Goal: Task Accomplishment & Management: Complete application form

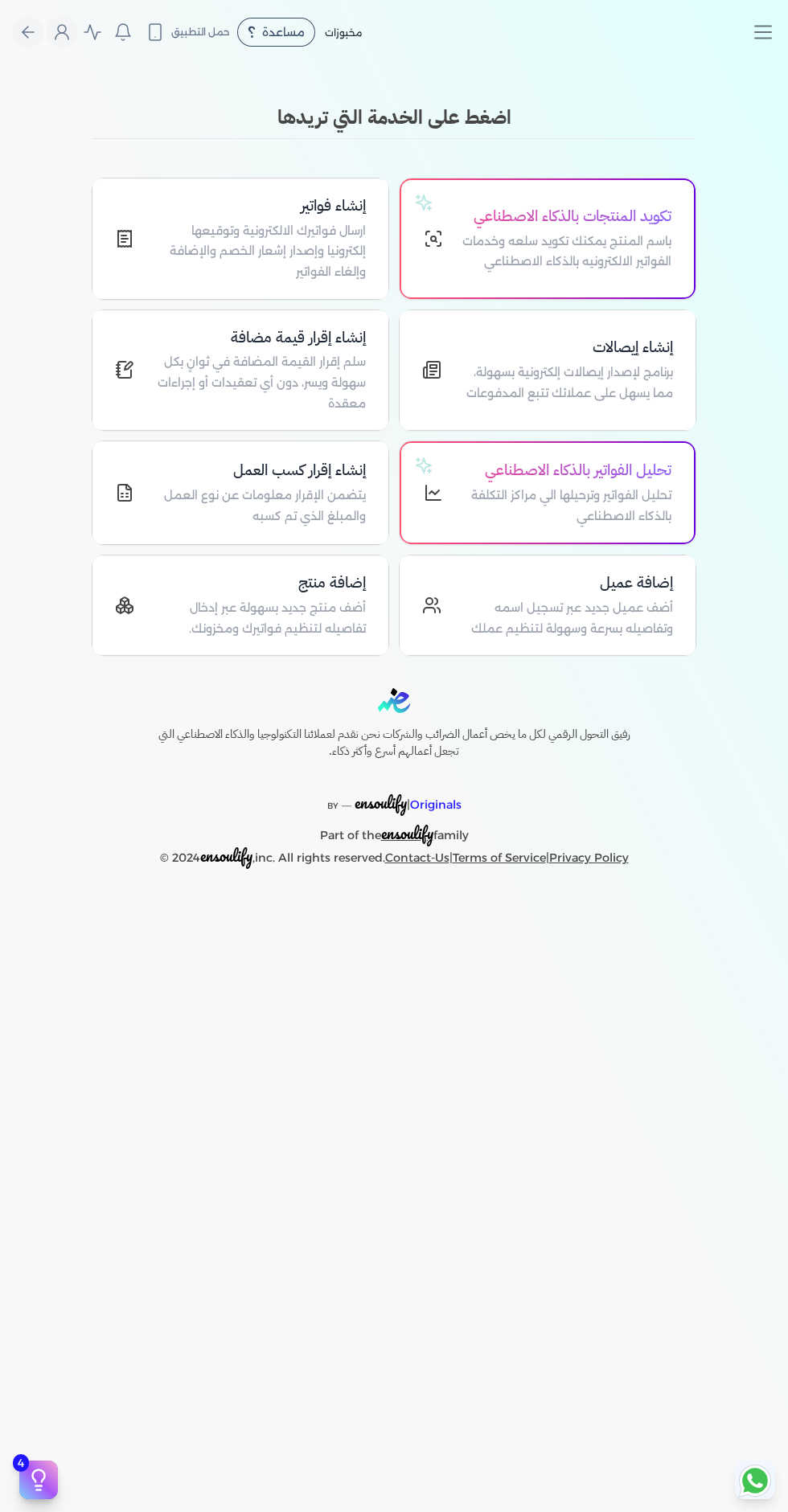
click at [260, 255] on p "ارسال فواتيرك الالكترونية وتوقيعها إلكترونيا وإصدار إشعار الخصم والإضافة وإلغاء…" at bounding box center [259, 252] width 212 height 62
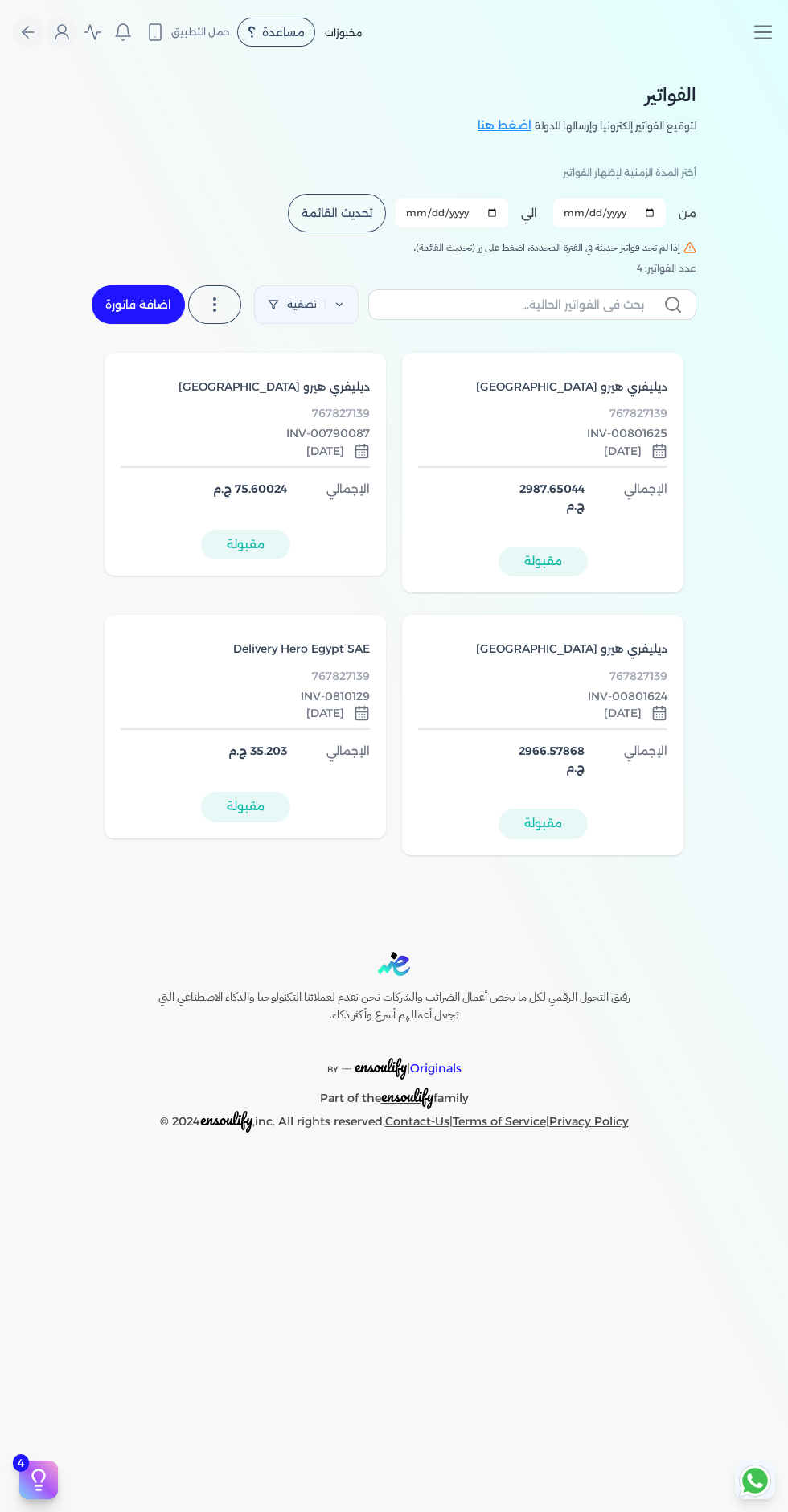
click at [143, 312] on link "اضافة فاتورة" at bounding box center [138, 304] width 93 height 39
select select "EGP"
select select "B"
select select "EGS"
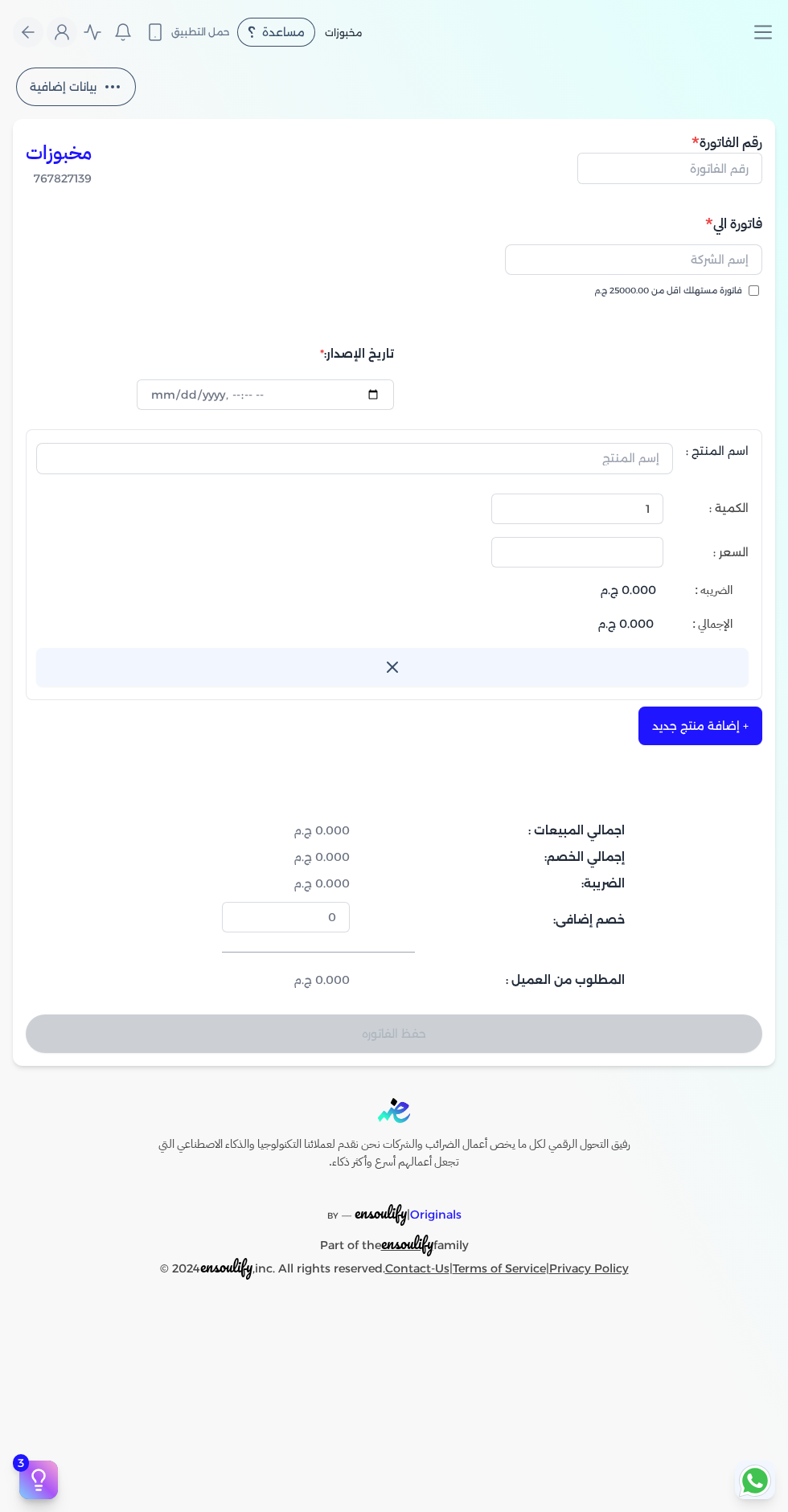
type input "[DATE]T17:49:45"
